Goal: Task Accomplishment & Management: Manage account settings

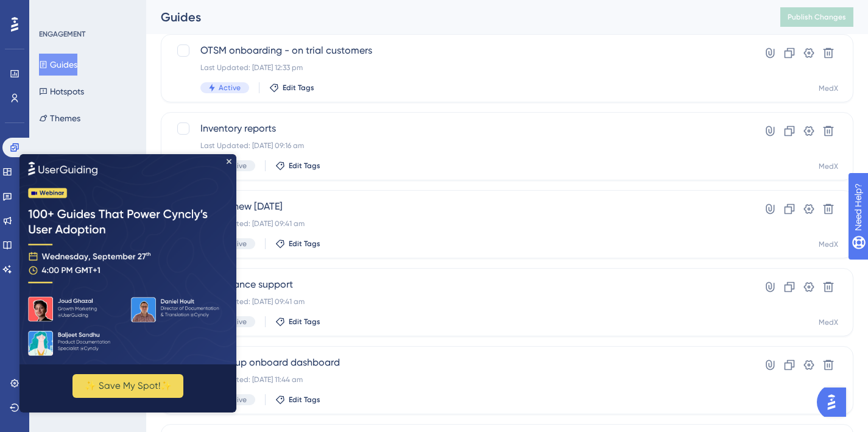
scroll to position [208, 0]
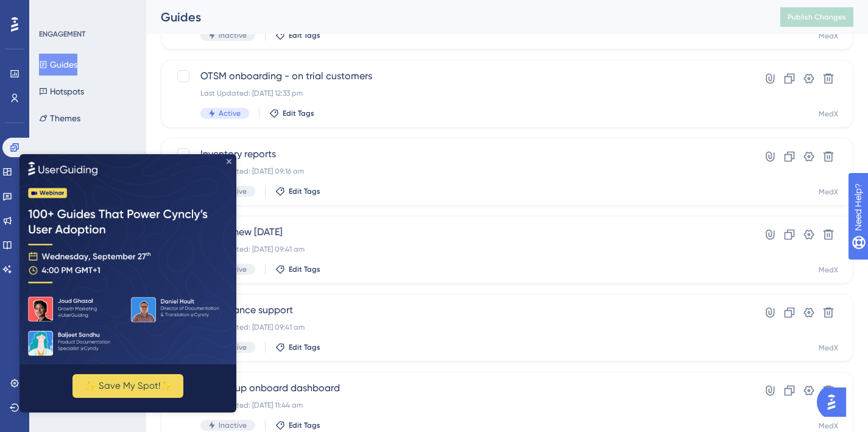
click at [230, 162] on icon "Close Preview" at bounding box center [229, 160] width 5 height 5
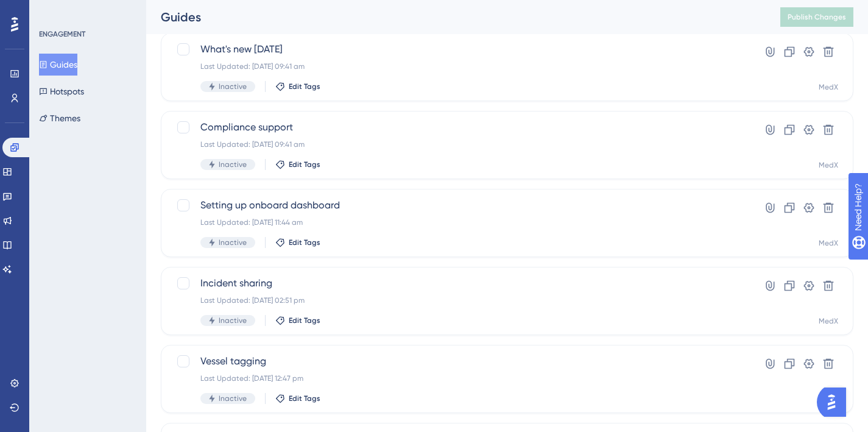
scroll to position [514, 0]
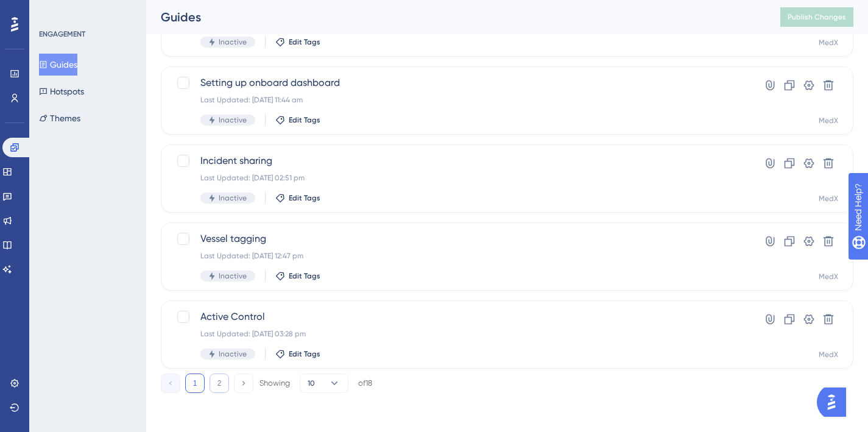
click at [222, 381] on button "2" at bounding box center [219, 383] width 19 height 19
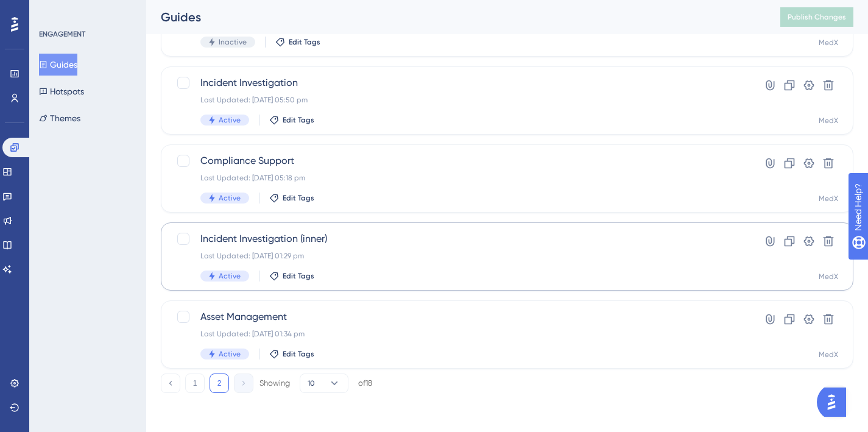
scroll to position [345, 0]
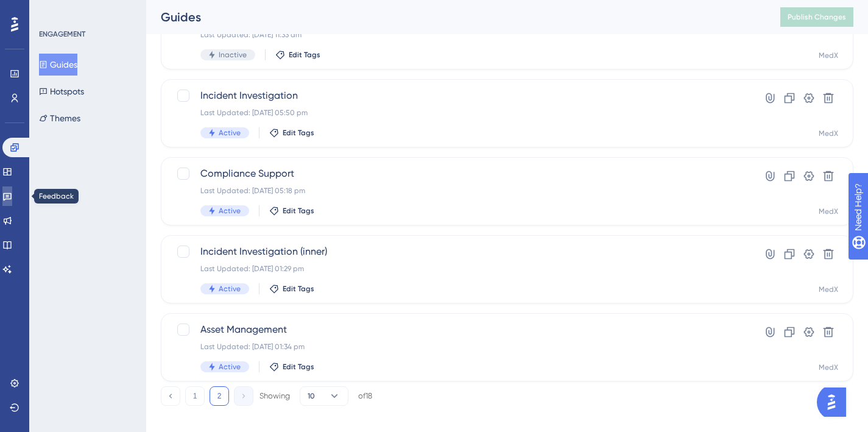
click at [12, 193] on icon at bounding box center [7, 196] width 10 height 10
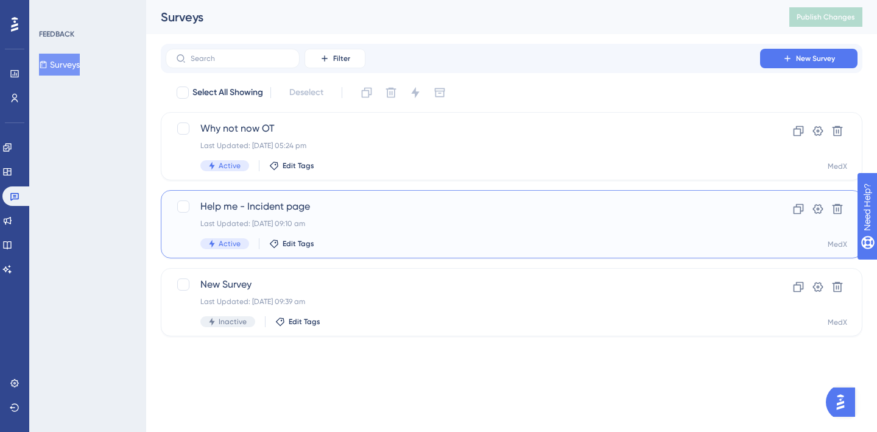
click at [399, 222] on div "Last Updated: [DATE] 09:10 am" at bounding box center [462, 224] width 525 height 10
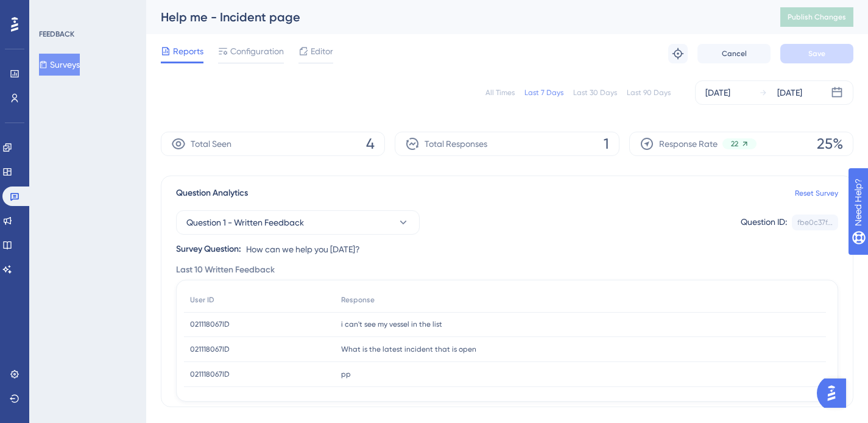
click at [362, 331] on div "i can't see my vessel in the list i can't see my vessel in the list" at bounding box center [580, 324] width 491 height 25
click at [356, 316] on div "i can't see my vessel in the list i can't see my vessel in the list" at bounding box center [580, 324] width 491 height 25
click at [367, 326] on span "i can't see my vessel in the list" at bounding box center [391, 324] width 101 height 10
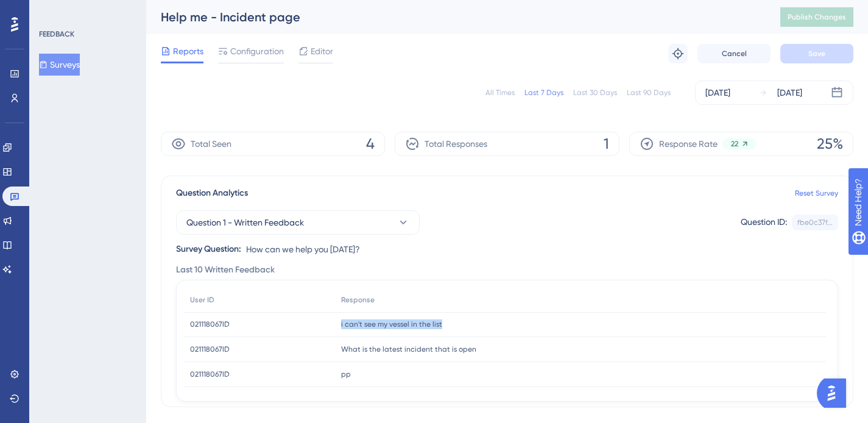
click at [367, 326] on span "i can't see my vessel in the list" at bounding box center [391, 324] width 101 height 10
click at [313, 146] on div "Total Seen 4" at bounding box center [273, 144] width 224 height 24
click at [497, 89] on div "All Times" at bounding box center [500, 93] width 29 height 10
click at [461, 149] on span "Total Responses" at bounding box center [456, 143] width 63 height 15
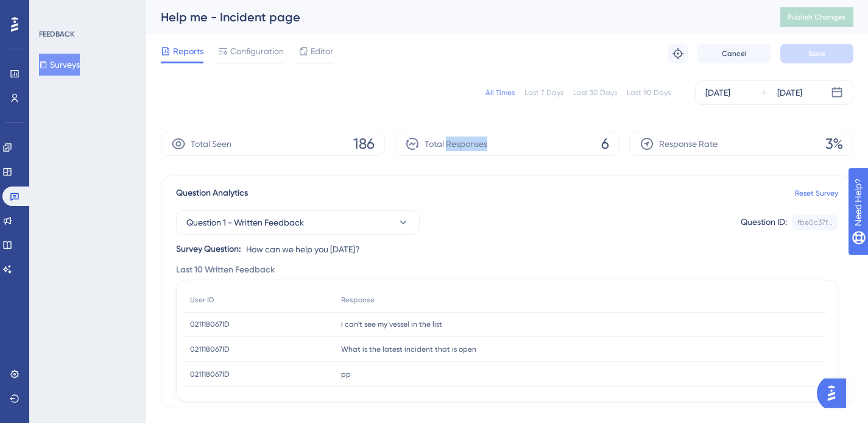
click at [461, 149] on span "Total Responses" at bounding box center [456, 143] width 63 height 15
click at [600, 244] on div "Question 1 - Written Feedback Question ID: fbe0c37f... Copy Survey Question: Ho…" at bounding box center [507, 228] width 662 height 56
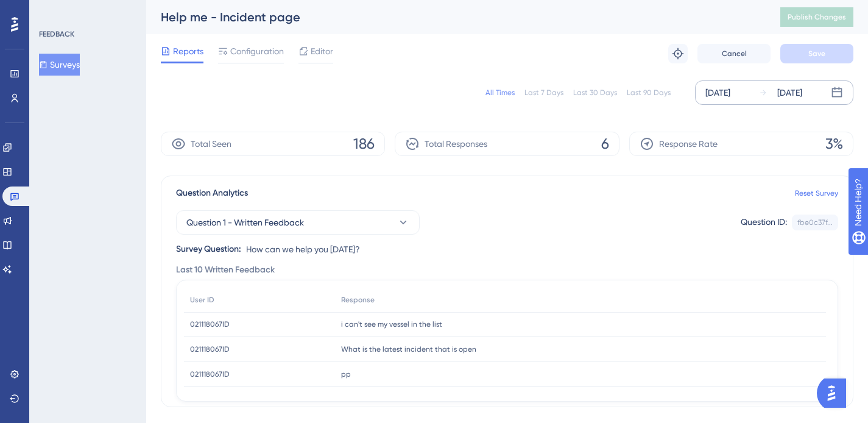
click at [727, 96] on div "[DATE]" at bounding box center [718, 92] width 25 height 15
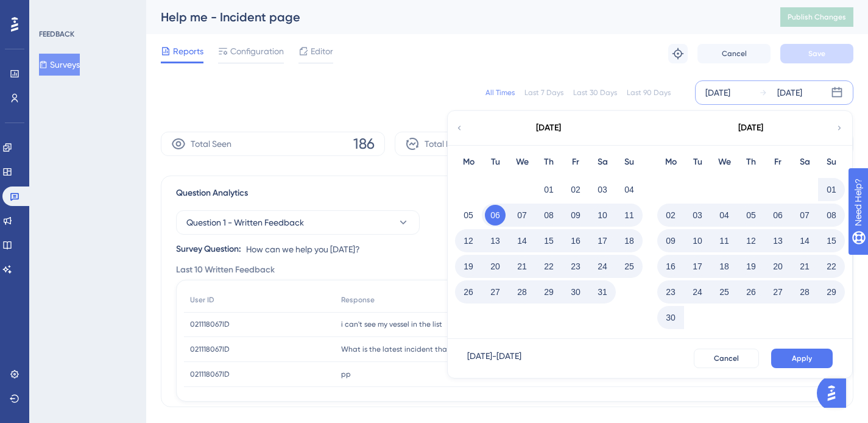
click at [835, 129] on icon at bounding box center [839, 127] width 9 height 11
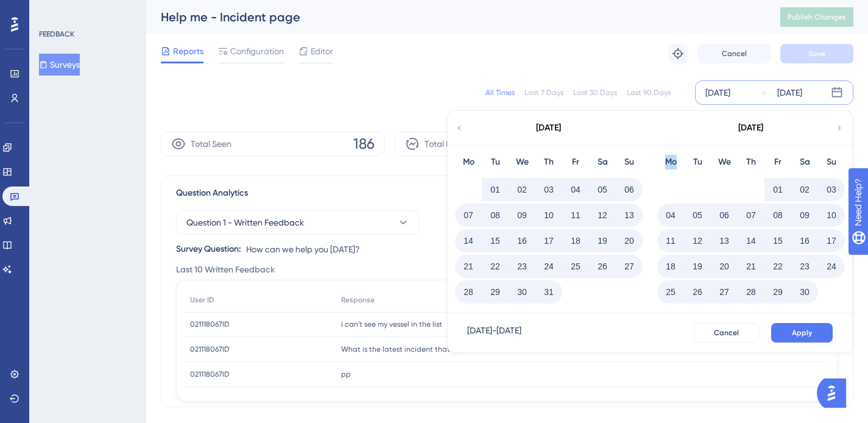
click at [835, 129] on icon at bounding box center [839, 127] width 9 height 11
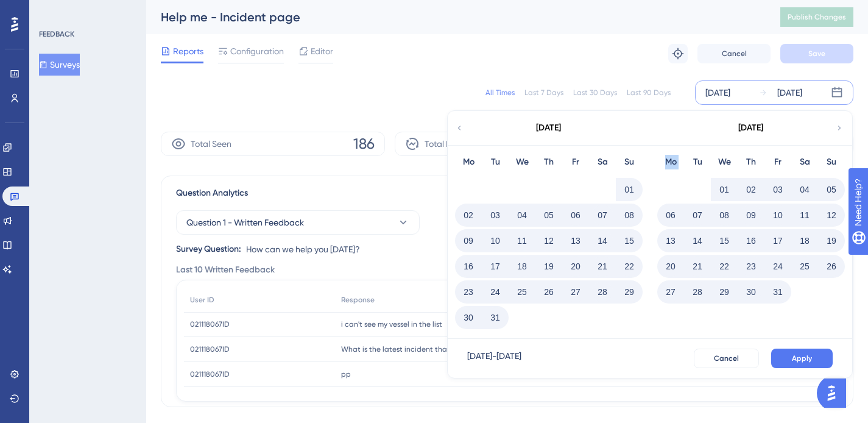
click at [835, 129] on icon at bounding box center [839, 127] width 9 height 11
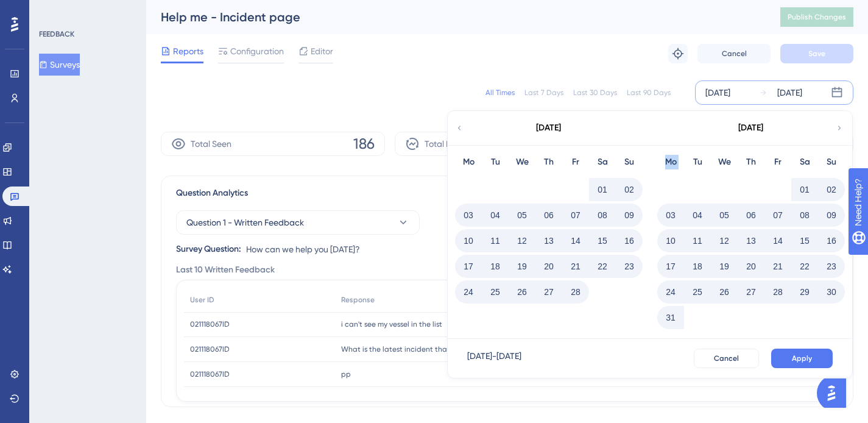
click at [835, 129] on icon at bounding box center [839, 127] width 9 height 11
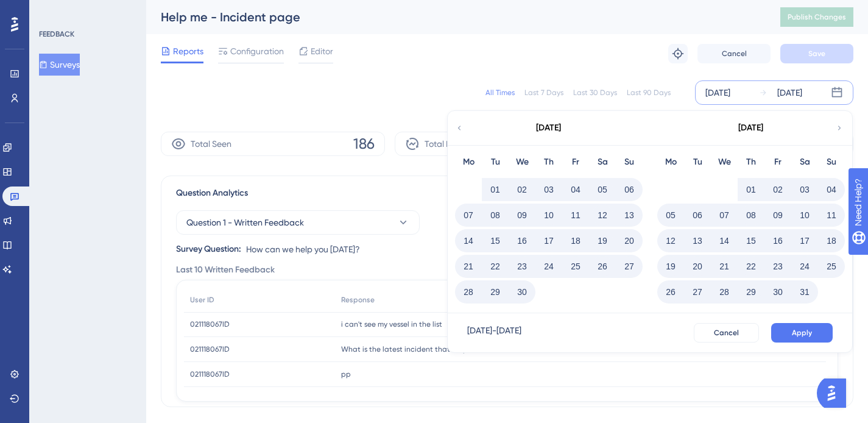
click at [835, 129] on icon at bounding box center [839, 127] width 9 height 11
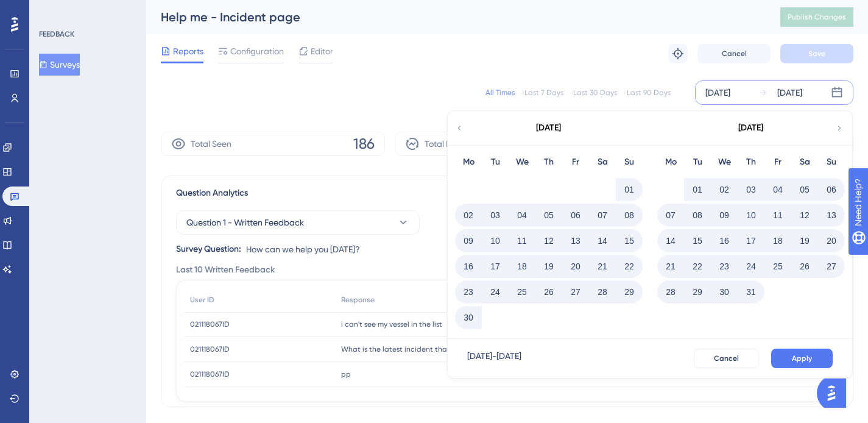
click at [835, 129] on icon at bounding box center [839, 127] width 9 height 11
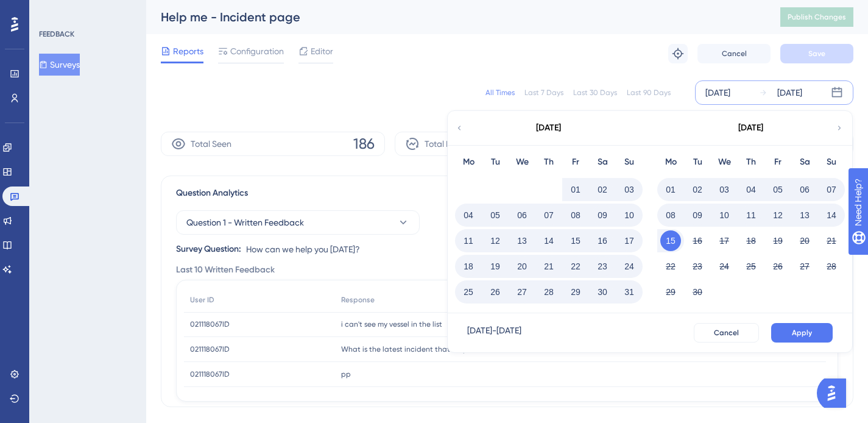
click at [772, 215] on button "12" at bounding box center [778, 215] width 21 height 21
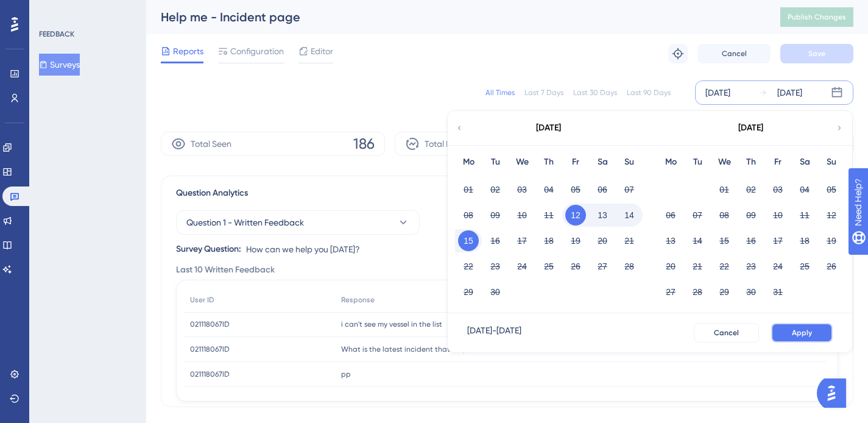
click at [792, 328] on span "Apply" at bounding box center [802, 333] width 20 height 10
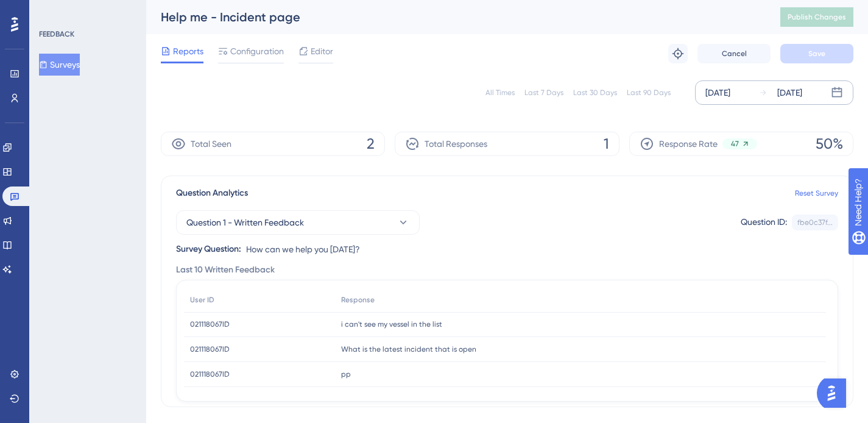
click at [730, 99] on div "[DATE]" at bounding box center [718, 92] width 25 height 15
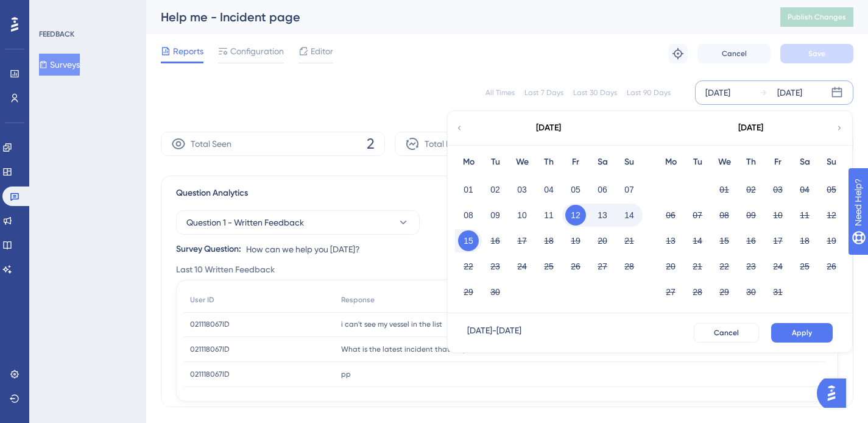
click at [463, 244] on button "15" at bounding box center [468, 240] width 21 height 21
click at [792, 328] on span "Apply" at bounding box center [802, 333] width 20 height 10
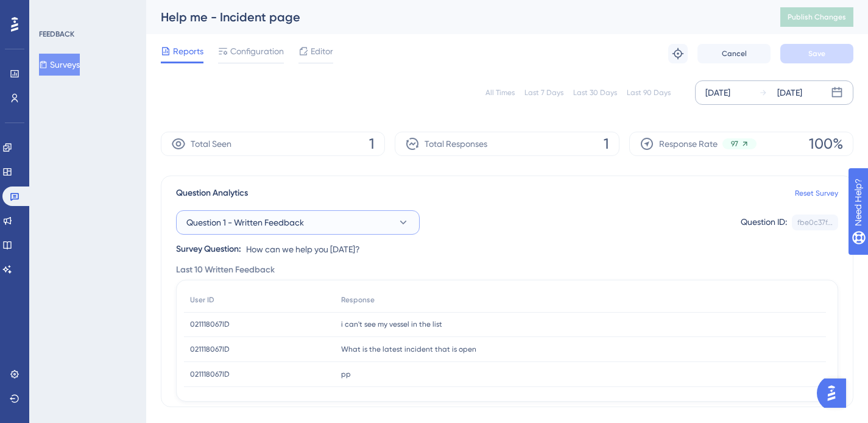
click at [397, 222] on icon at bounding box center [403, 222] width 12 height 12
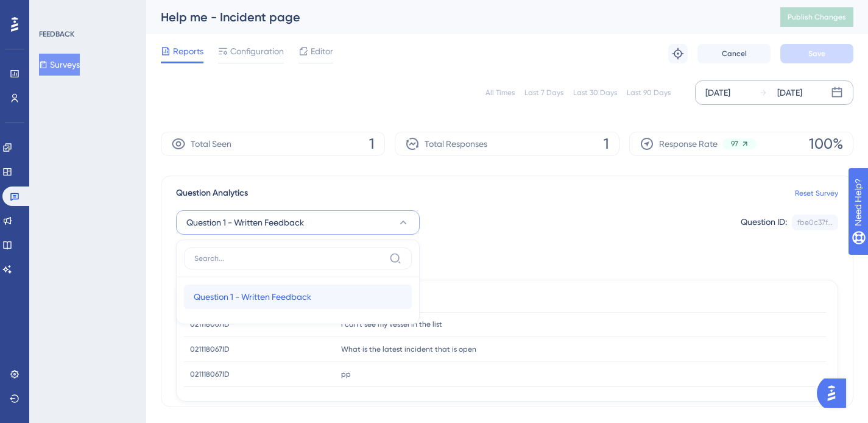
click at [269, 299] on span "Question 1 - Written Feedback" at bounding box center [253, 296] width 118 height 15
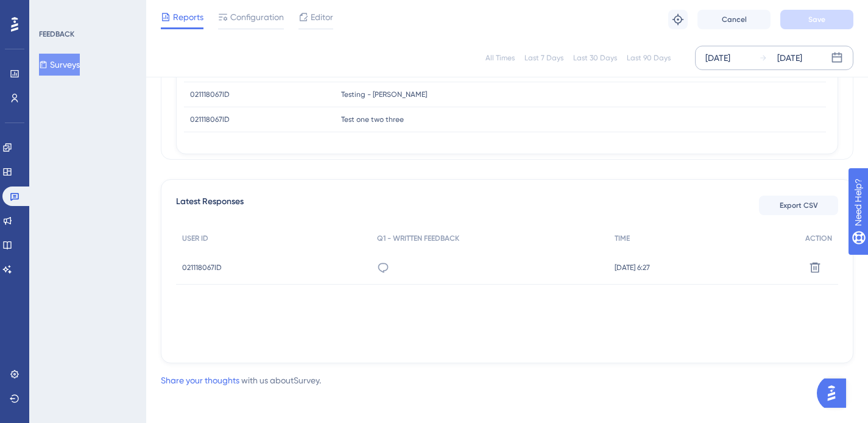
scroll to position [246, 9]
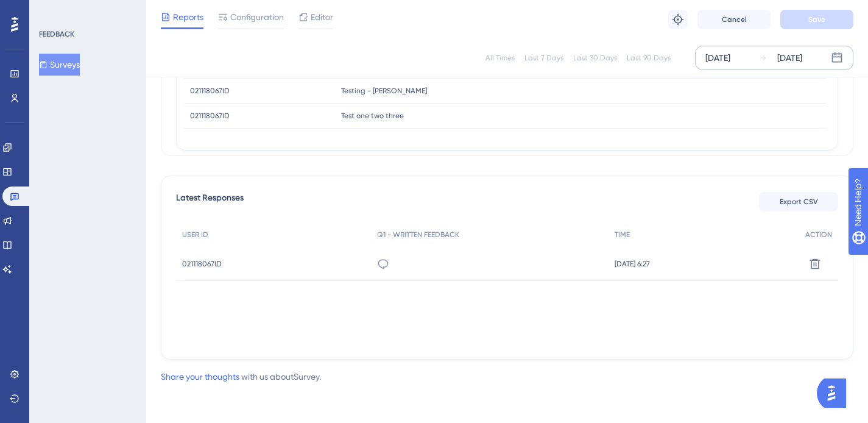
click at [723, 56] on div "[DATE]" at bounding box center [718, 58] width 25 height 15
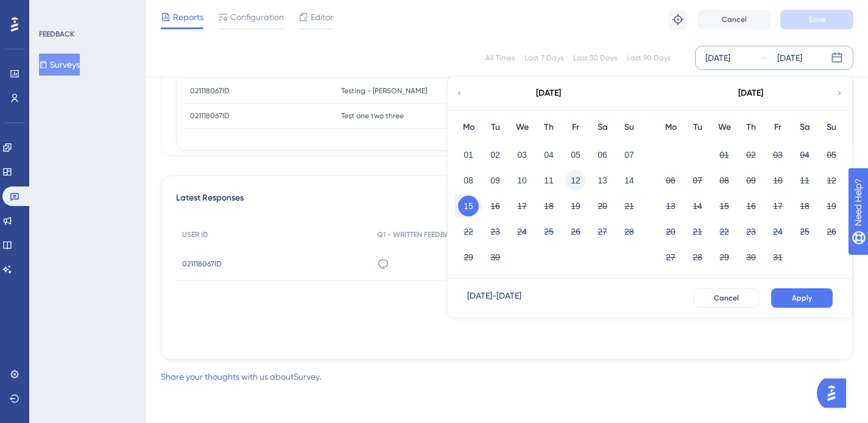
click at [576, 183] on button "12" at bounding box center [575, 180] width 21 height 21
click at [792, 297] on button "Apply" at bounding box center [802, 297] width 62 height 19
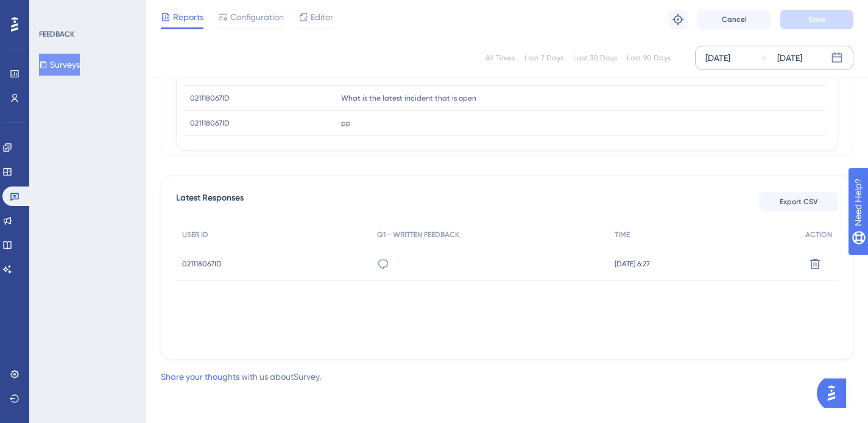
click at [723, 58] on div "[DATE]" at bounding box center [718, 58] width 25 height 15
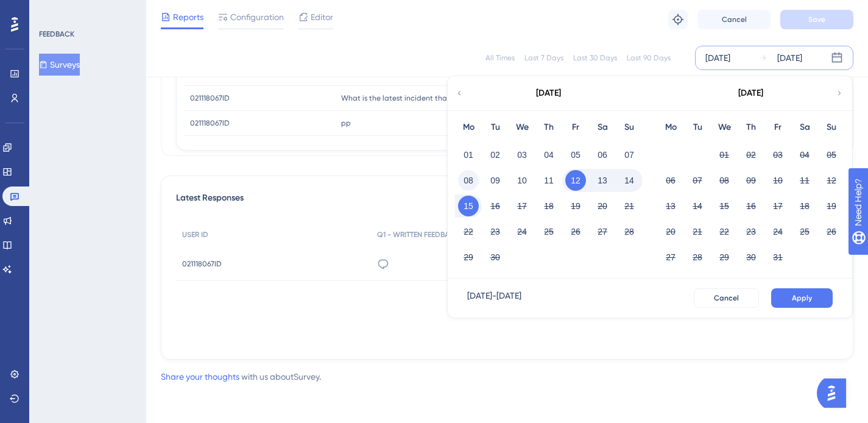
click at [467, 180] on button "08" at bounding box center [468, 180] width 21 height 21
click at [797, 300] on span "Apply" at bounding box center [802, 298] width 20 height 10
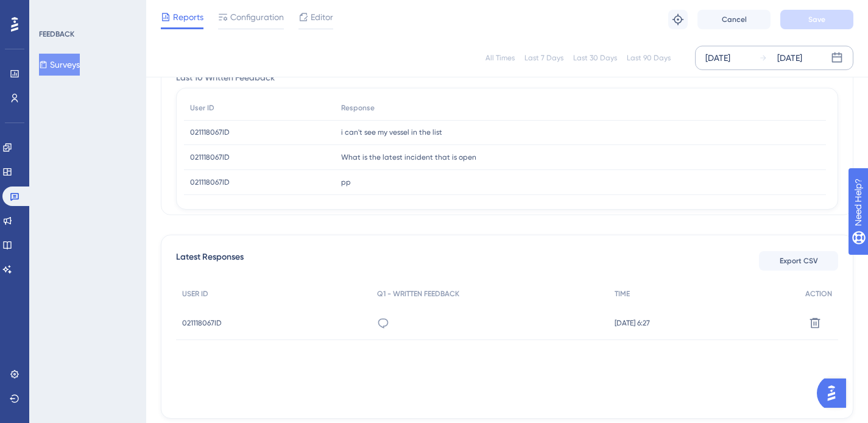
scroll to position [186, 9]
click at [727, 59] on div "[DATE]" at bounding box center [718, 58] width 25 height 15
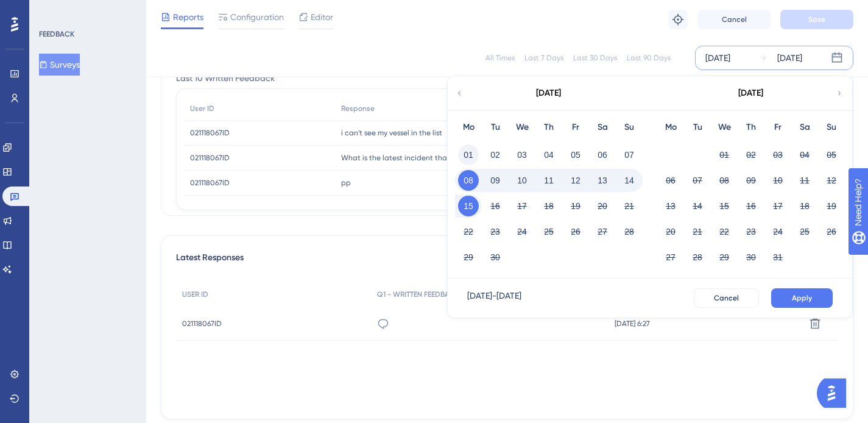
click at [472, 155] on button "01" at bounding box center [468, 154] width 21 height 21
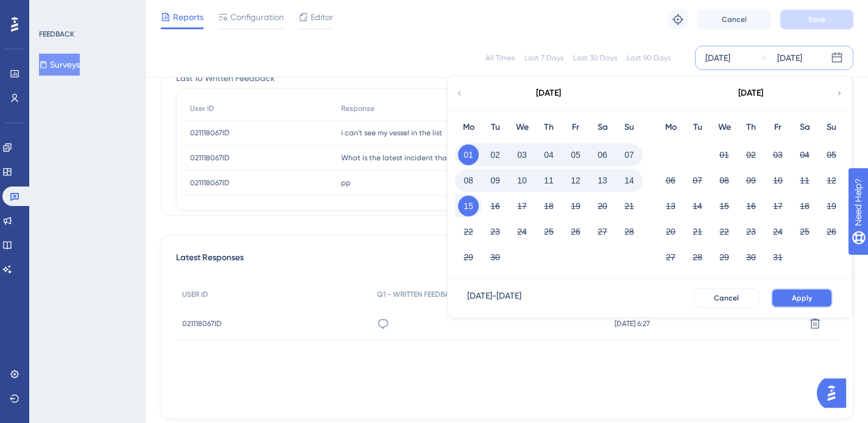
click at [804, 300] on span "Apply" at bounding box center [802, 298] width 20 height 10
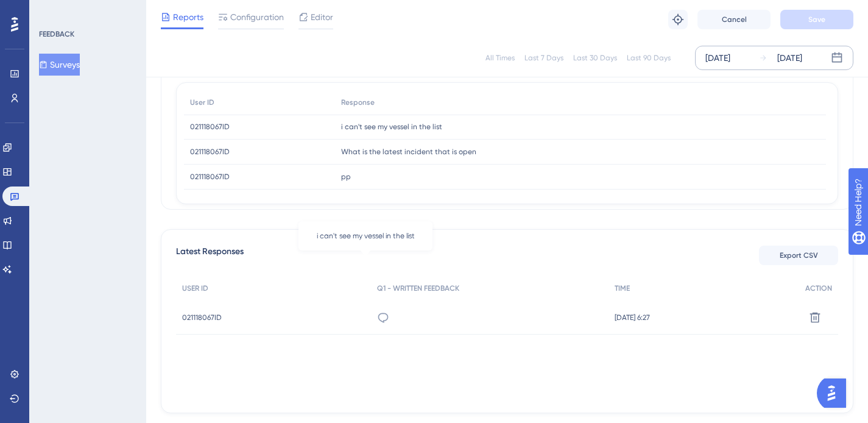
scroll to position [0, 9]
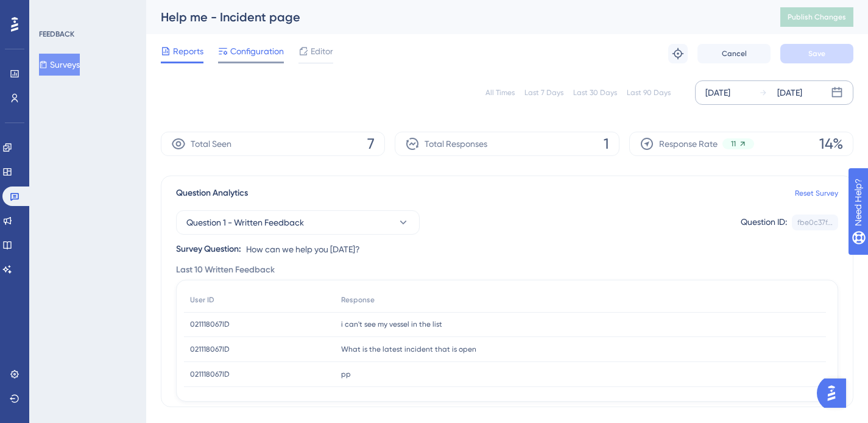
click at [247, 57] on span "Configuration" at bounding box center [257, 51] width 54 height 15
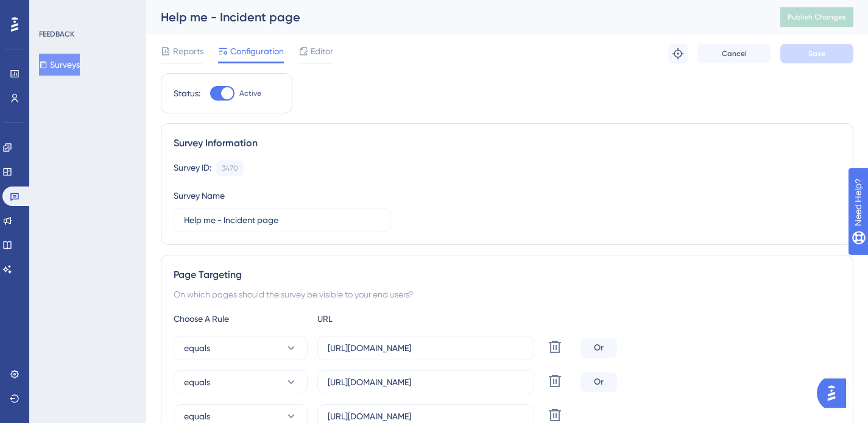
click at [212, 91] on div at bounding box center [222, 93] width 24 height 15
click at [210, 93] on input "Active" at bounding box center [210, 93] width 1 height 1
checkbox input "false"
click at [799, 55] on button "Save" at bounding box center [817, 53] width 73 height 19
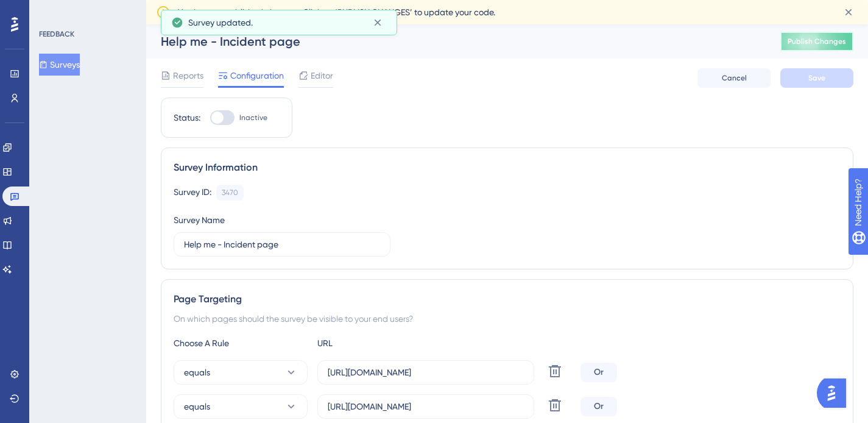
click at [801, 39] on button "Publish Changes" at bounding box center [817, 41] width 73 height 19
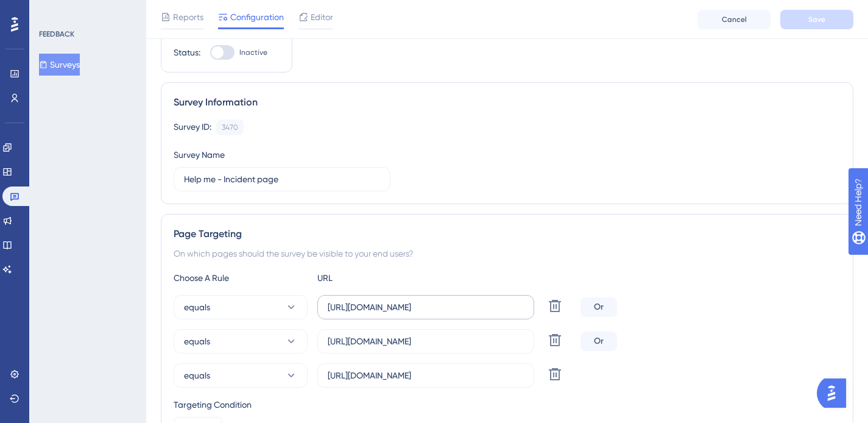
scroll to position [36, 0]
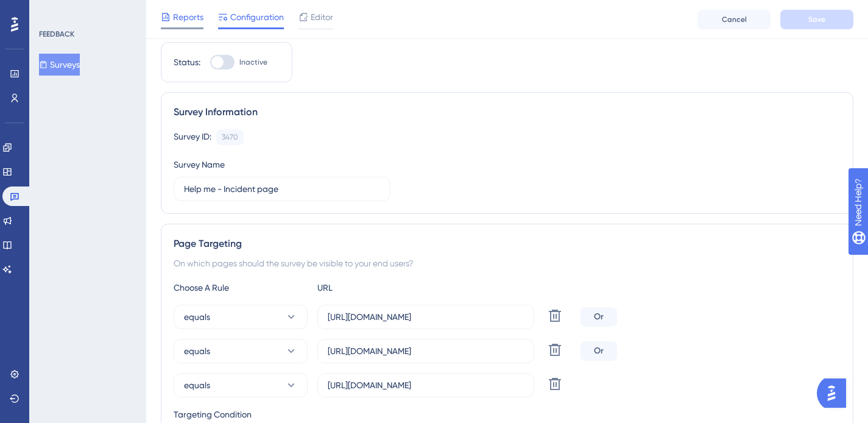
click at [185, 24] on div "Reports" at bounding box center [182, 19] width 43 height 19
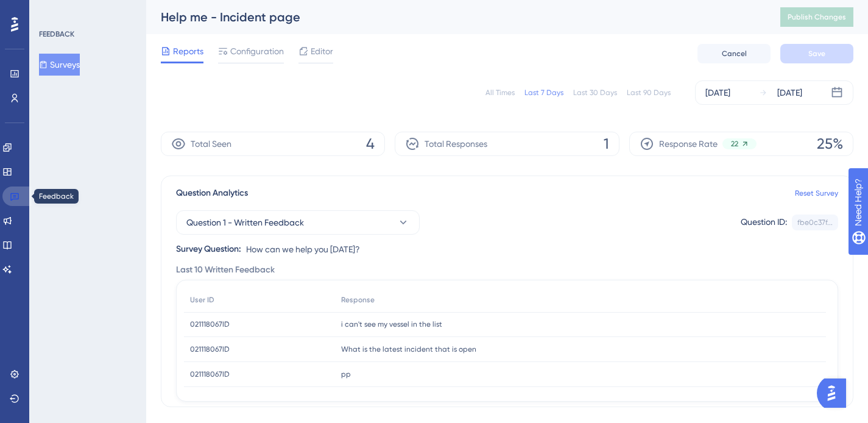
click at [10, 198] on icon at bounding box center [15, 196] width 10 height 10
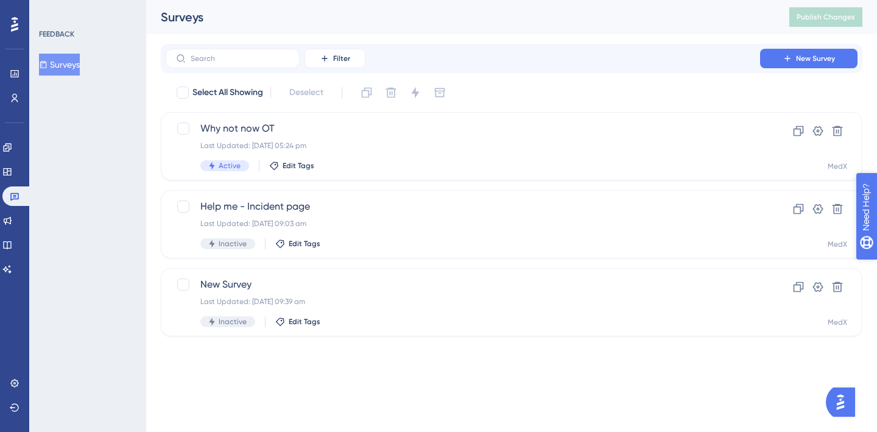
click at [876, 271] on icon "open resource center" at bounding box center [873, 269] width 13 height 13
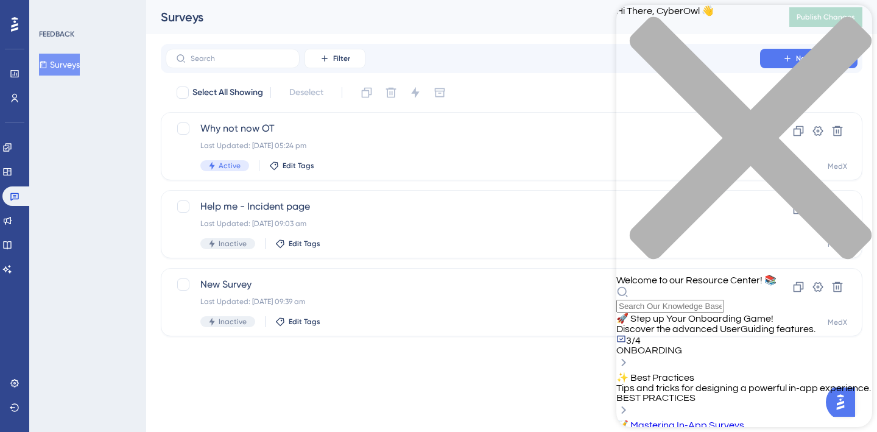
click at [849, 24] on icon "close resource center" at bounding box center [745, 144] width 256 height 256
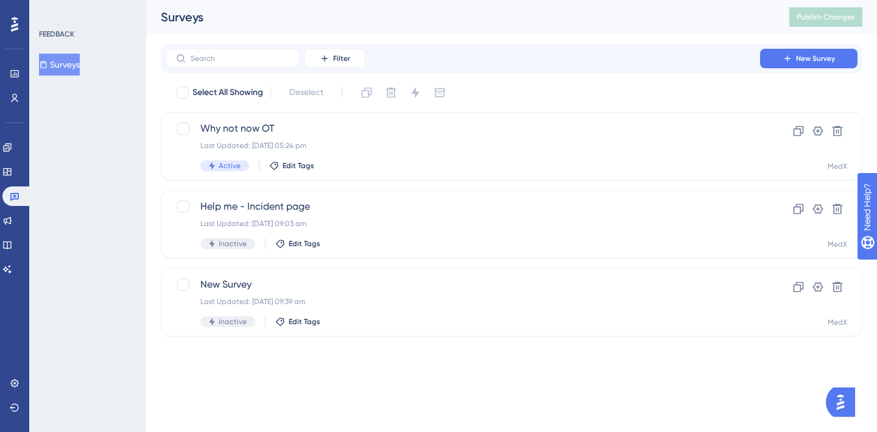
click at [839, 399] on img "Open AI Assistant Launcher" at bounding box center [841, 402] width 22 height 22
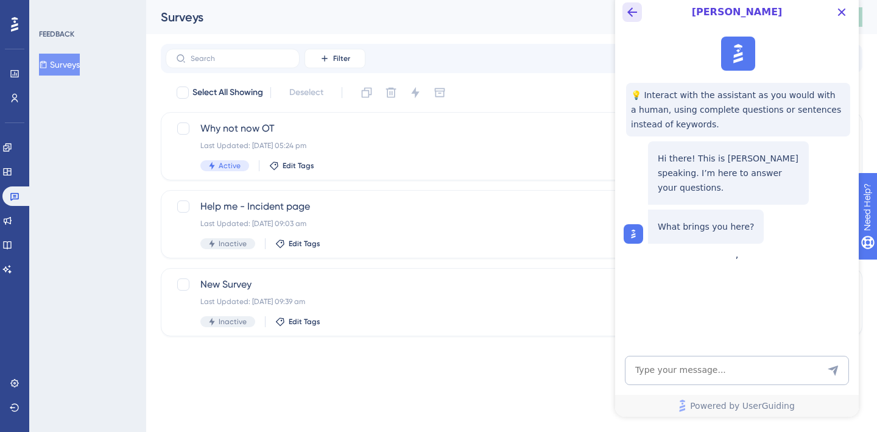
click at [628, 13] on icon "Back Button" at bounding box center [632, 12] width 15 height 15
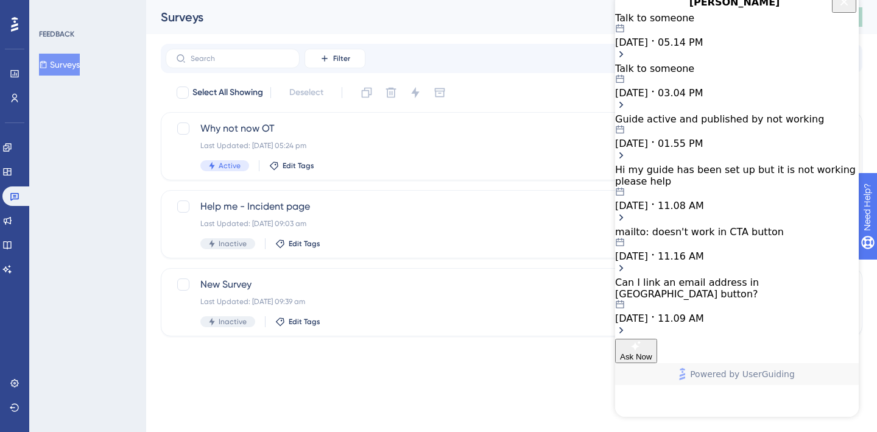
click at [725, 48] on div "Talk to someone [DATE] 05.14 PM" at bounding box center [737, 30] width 244 height 36
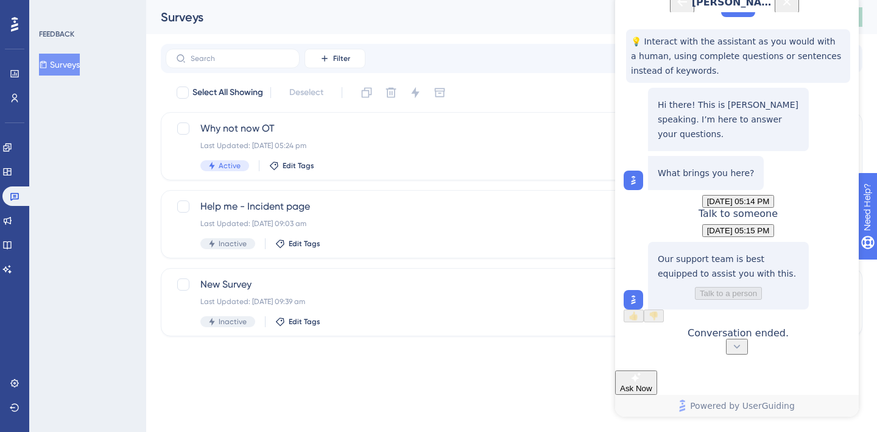
scroll to position [106, 0]
click at [653, 384] on span "Ask Now" at bounding box center [636, 388] width 32 height 9
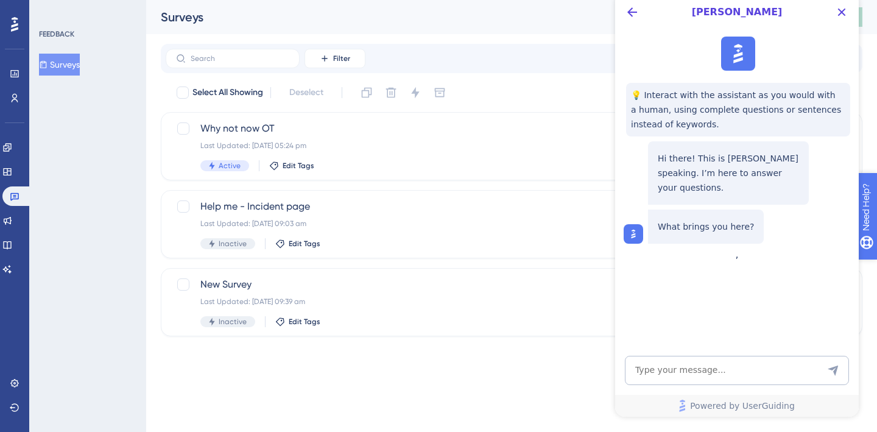
drag, startPoint x: 916, startPoint y: 275, endPoint x: 1729, endPoint y: 459, distance: 834.0
drag, startPoint x: 838, startPoint y: 10, endPoint x: 806, endPoint y: 75, distance: 72.5
click at [838, 10] on icon "Close Button" at bounding box center [842, 12] width 15 height 15
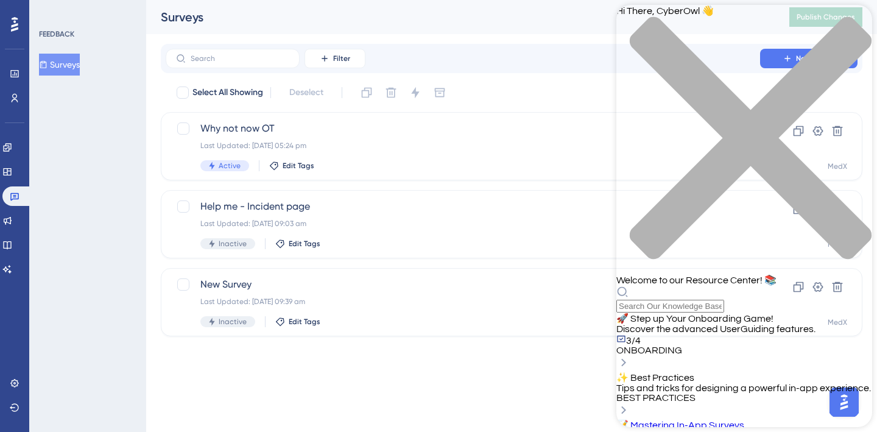
scroll to position [384, 0]
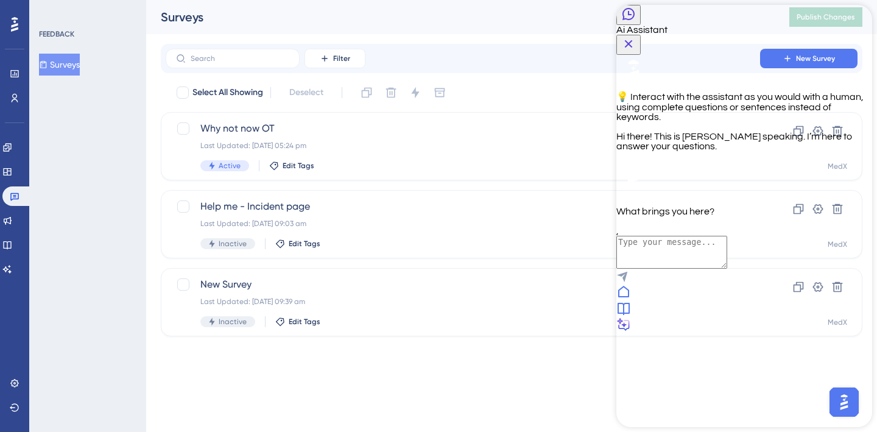
click at [728, 269] on textarea "AI Assistant Text Input" at bounding box center [672, 252] width 111 height 33
click at [636, 21] on icon "Back Button" at bounding box center [629, 14] width 15 height 15
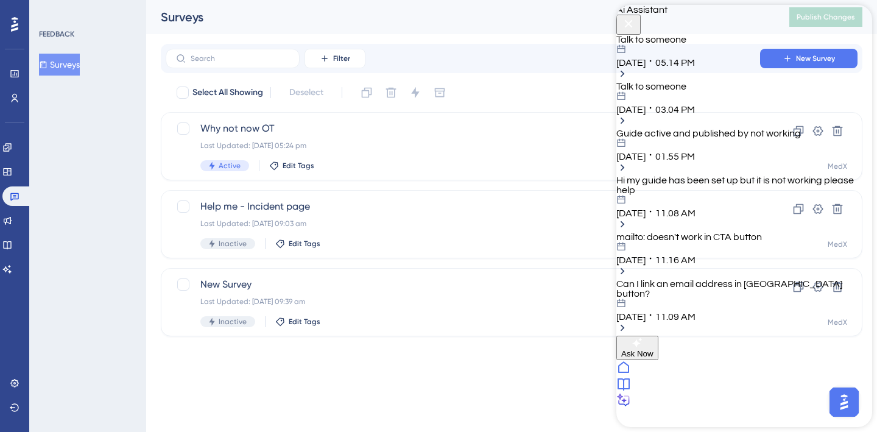
click at [745, 68] on div "[DATE] 05.14 PM" at bounding box center [745, 55] width 256 height 23
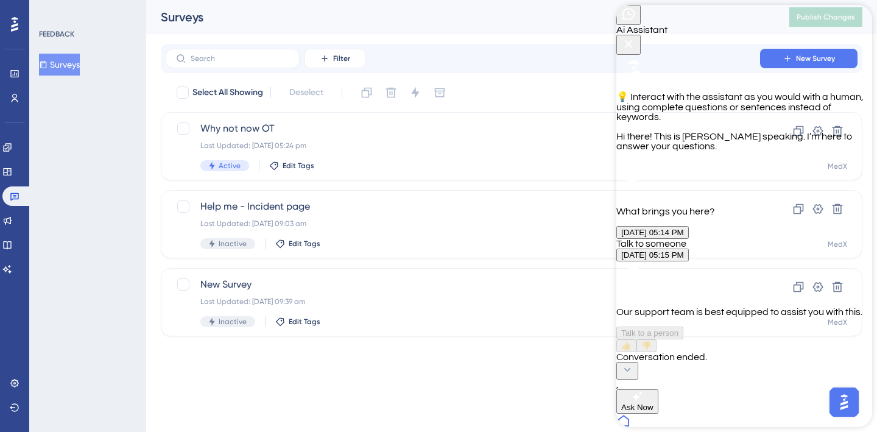
scroll to position [433, 0]
click at [632, 21] on icon "Back Button" at bounding box center [629, 14] width 15 height 15
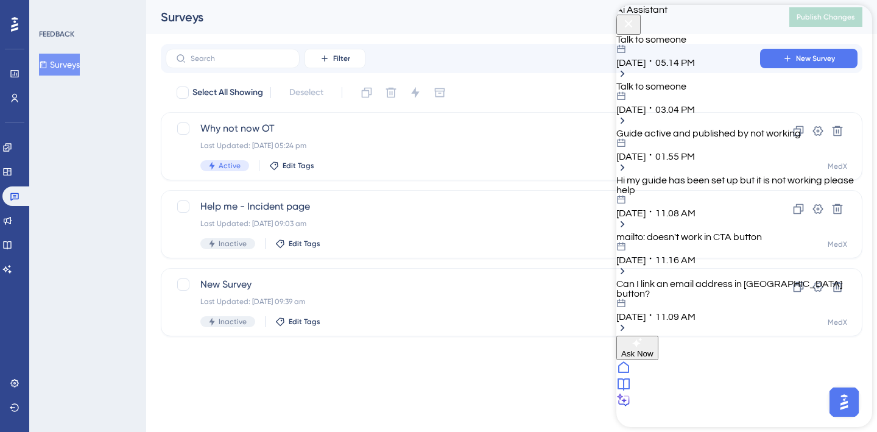
click at [753, 68] on div "[DATE] 05.14 PM" at bounding box center [745, 55] width 256 height 23
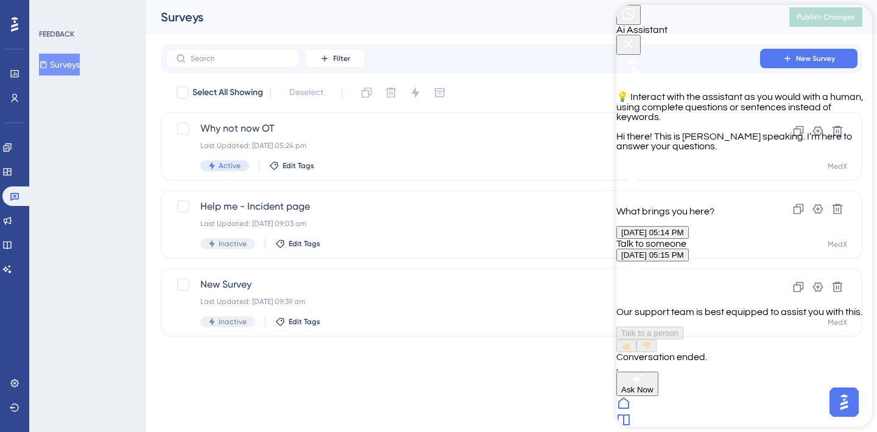
click at [654, 385] on span "Ask Now" at bounding box center [638, 389] width 32 height 9
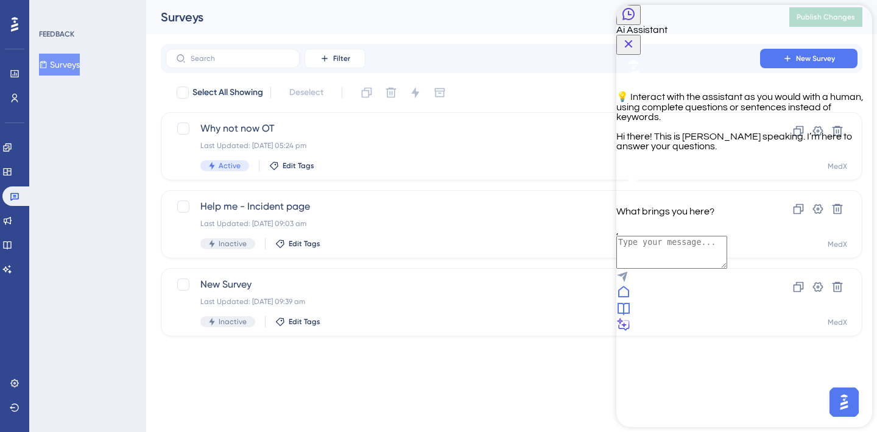
click at [726, 269] on textarea "AI Assistant Text Input" at bounding box center [672, 252] width 111 height 33
type textarea "talk to somone"
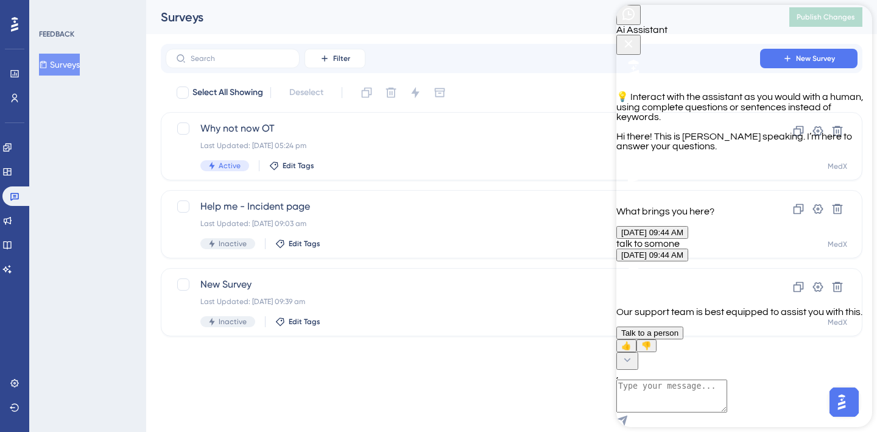
scroll to position [113, 0]
click at [679, 328] on span "Talk to a person" at bounding box center [650, 332] width 57 height 9
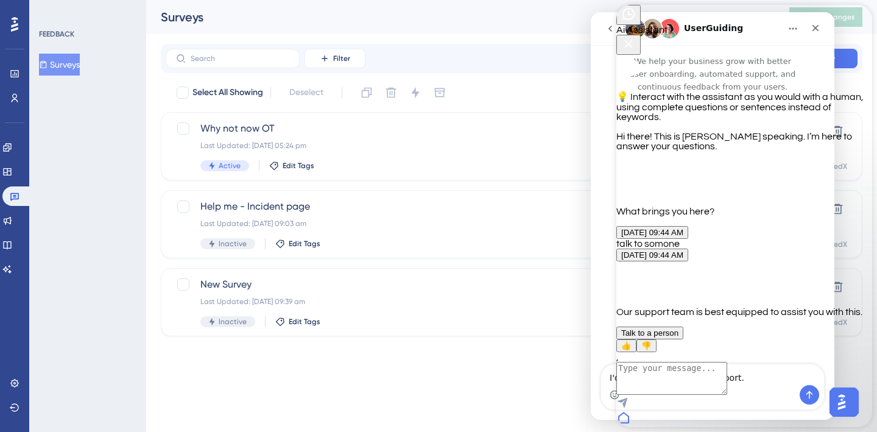
scroll to position [0, 0]
click at [633, 40] on icon "Close Button" at bounding box center [629, 44] width 8 height 8
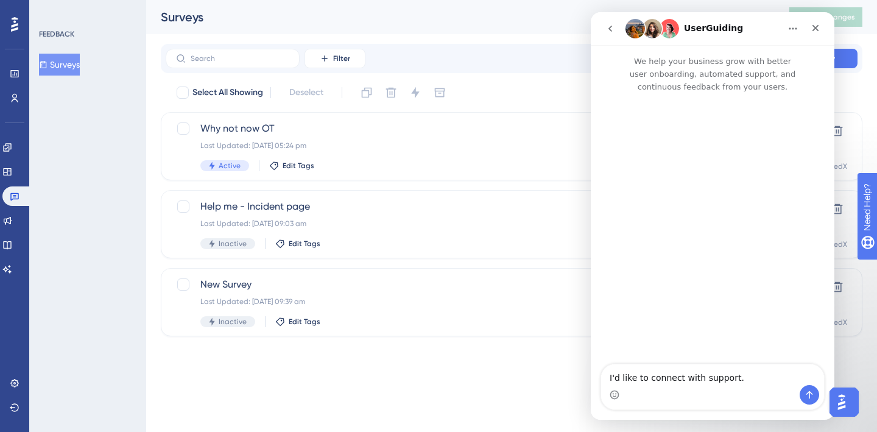
click at [606, 25] on icon "go back" at bounding box center [611, 29] width 10 height 10
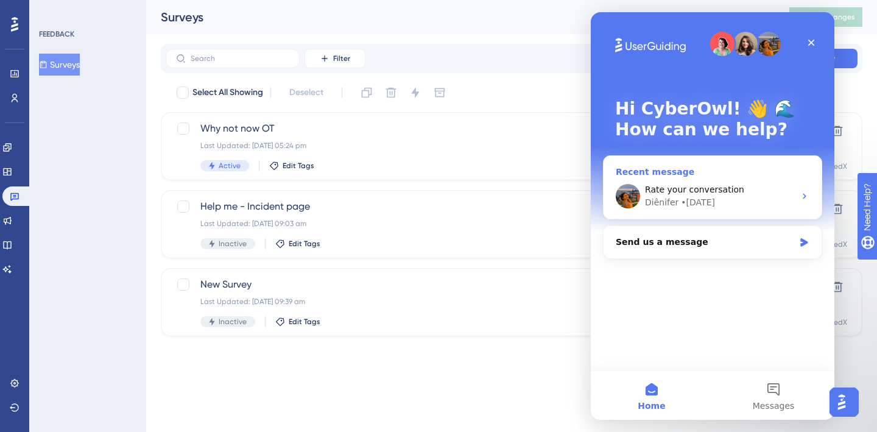
click at [776, 194] on div "Rate your conversation" at bounding box center [720, 189] width 150 height 13
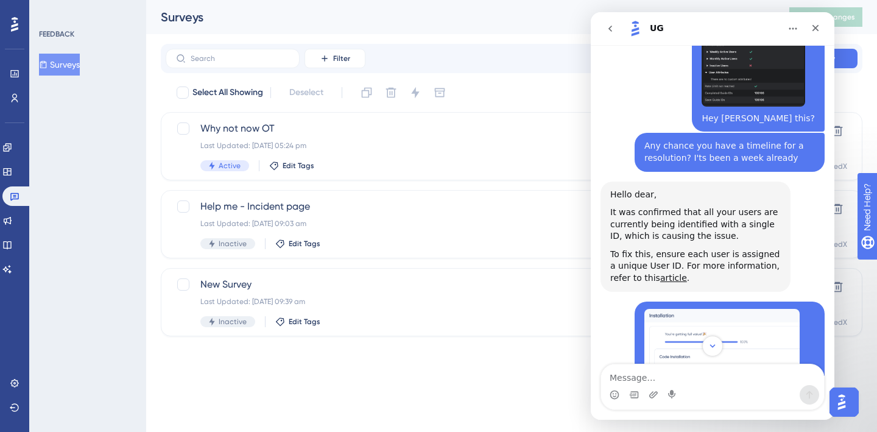
scroll to position [3340, 0]
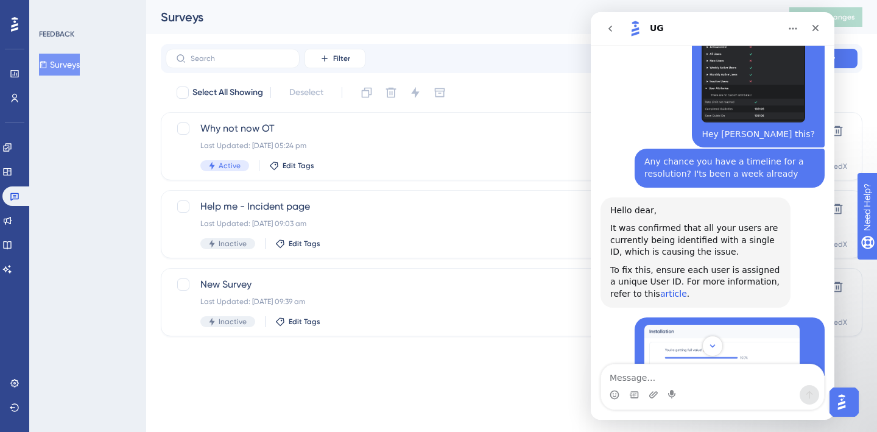
click at [661, 289] on link "article" at bounding box center [674, 294] width 27 height 10
